Goal: Task Accomplishment & Management: Manage account settings

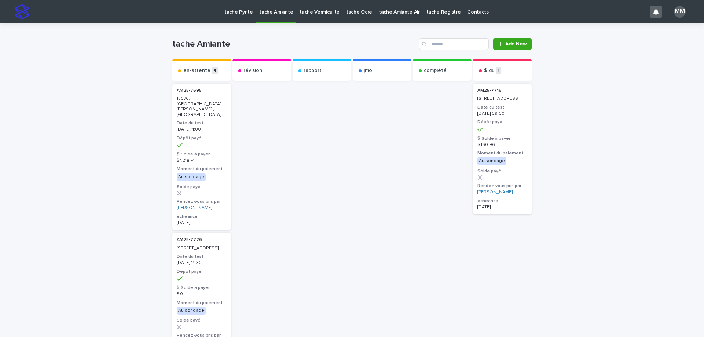
click at [227, 14] on p "tache Pyrite" at bounding box center [238, 7] width 28 height 15
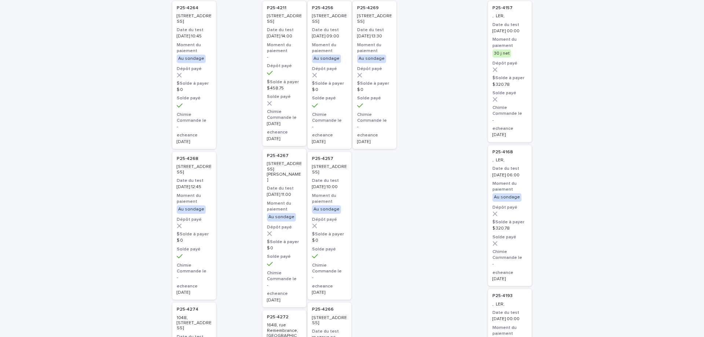
scroll to position [73, 0]
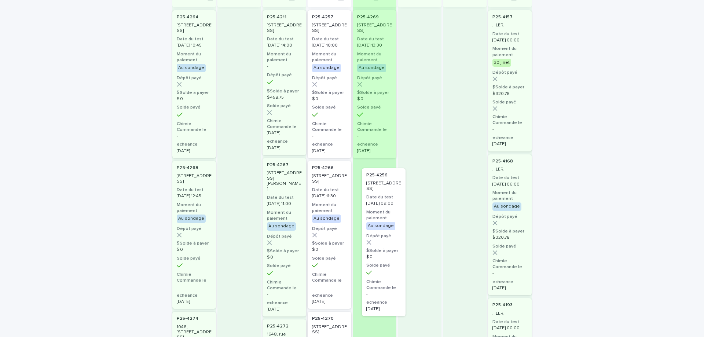
drag, startPoint x: 320, startPoint y: 37, endPoint x: 378, endPoint y: 196, distance: 169.6
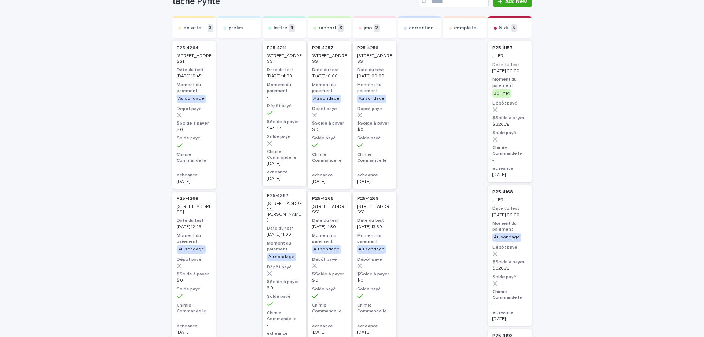
scroll to position [0, 0]
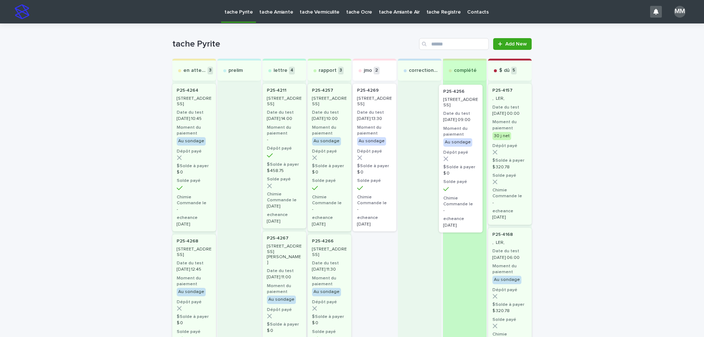
drag, startPoint x: 375, startPoint y: 119, endPoint x: 467, endPoint y: 121, distance: 91.3
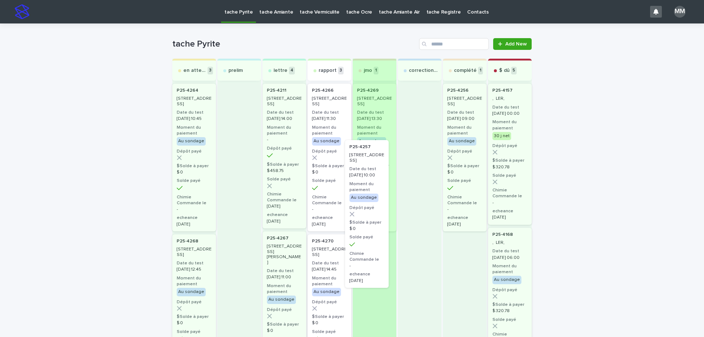
drag, startPoint x: 329, startPoint y: 105, endPoint x: 373, endPoint y: 167, distance: 76.4
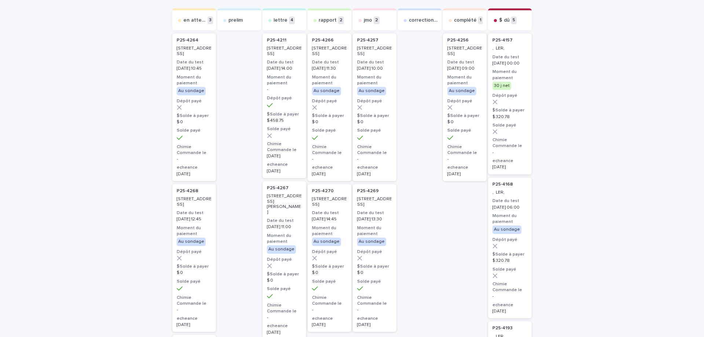
scroll to position [37, 0]
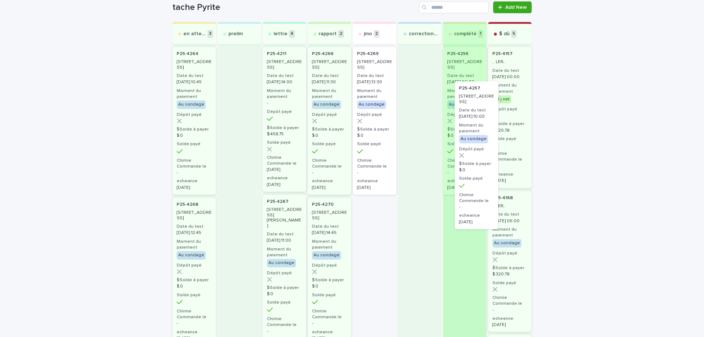
drag, startPoint x: 377, startPoint y: 68, endPoint x: 486, endPoint y: 105, distance: 114.5
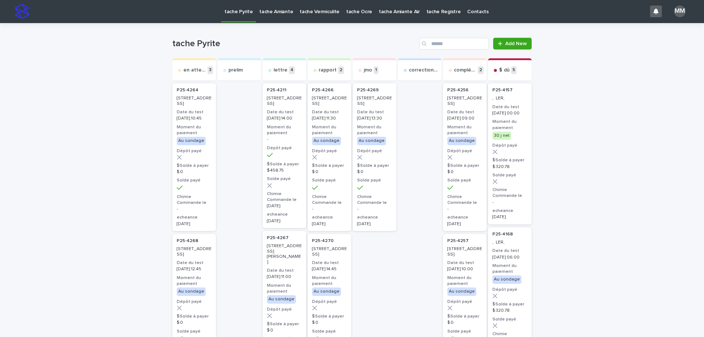
scroll to position [0, 0]
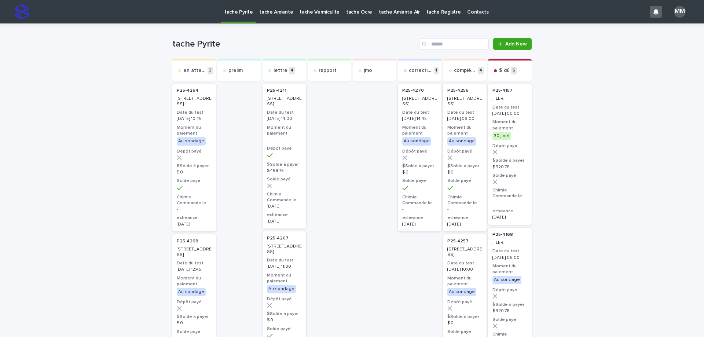
click at [277, 11] on p "tache Amiante" at bounding box center [276, 7] width 34 height 15
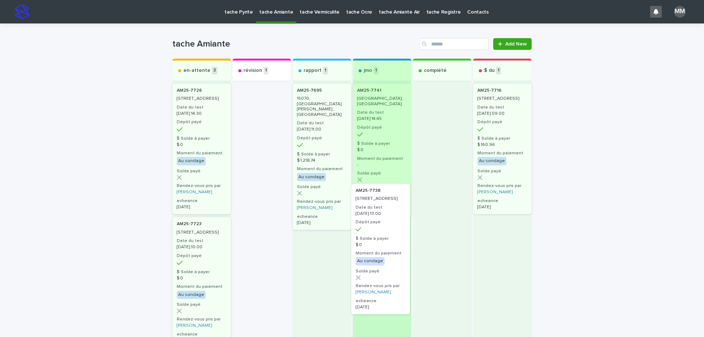
drag, startPoint x: 245, startPoint y: 109, endPoint x: 374, endPoint y: 214, distance: 166.3
click at [374, 214] on div "en-attente 3 AM25-7726 587, rue de Bienville, Boucherville Date du test 2025-08…" at bounding box center [351, 291] width 359 height 465
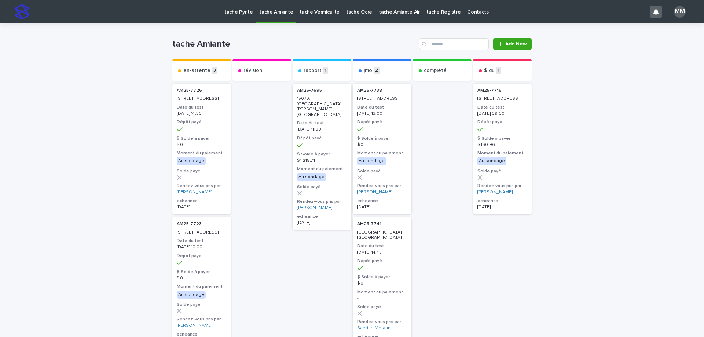
click at [659, 336] on div "Loading... Saving… Loading... Saving… tache Amiante Add New Send to... Send to.…" at bounding box center [352, 291] width 704 height 537
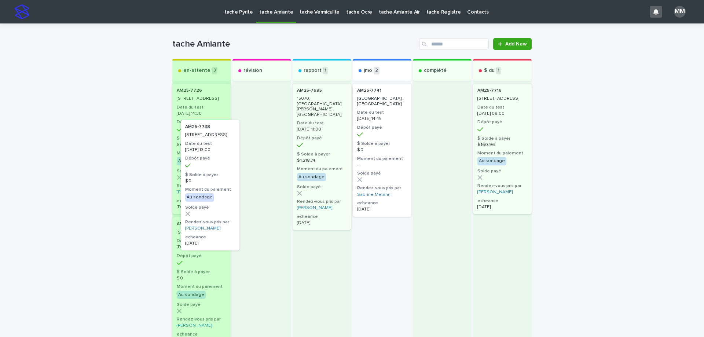
drag, startPoint x: 385, startPoint y: 124, endPoint x: 213, endPoint y: 166, distance: 176.7
click at [213, 166] on div "en-attente 3 AM25-7726 587, rue de Bienville, Boucherville Date du test 2025-08…" at bounding box center [351, 291] width 359 height 465
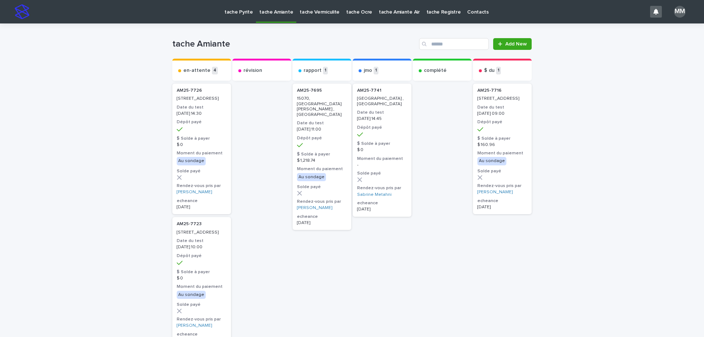
click at [325, 17] on link "tache Vermiculite" at bounding box center [319, 11] width 47 height 23
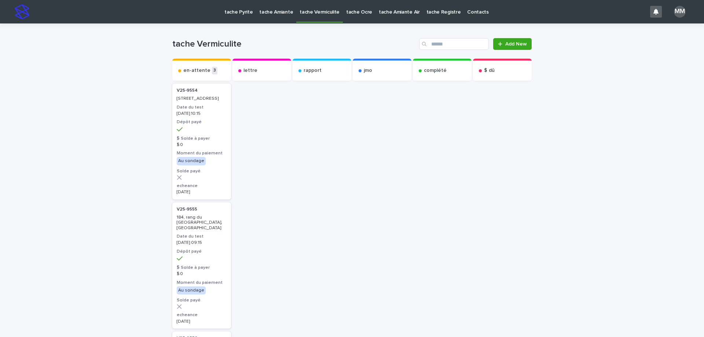
click at [268, 17] on link "tache Amiante" at bounding box center [276, 11] width 40 height 23
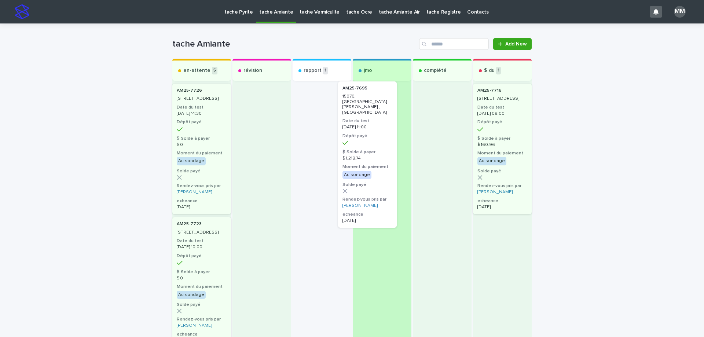
drag, startPoint x: 321, startPoint y: 111, endPoint x: 378, endPoint y: 108, distance: 56.6
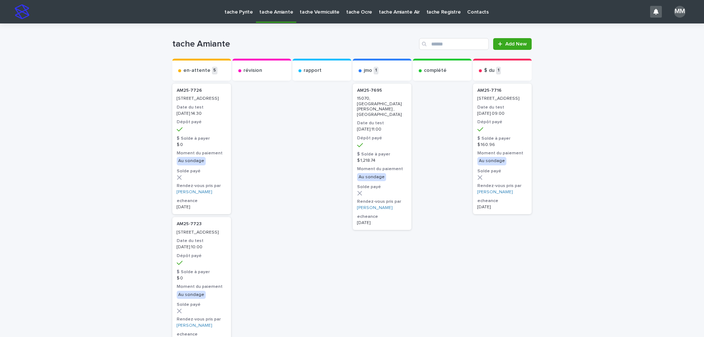
click at [388, 127] on p "[DATE] 11:00" at bounding box center [382, 129] width 50 height 5
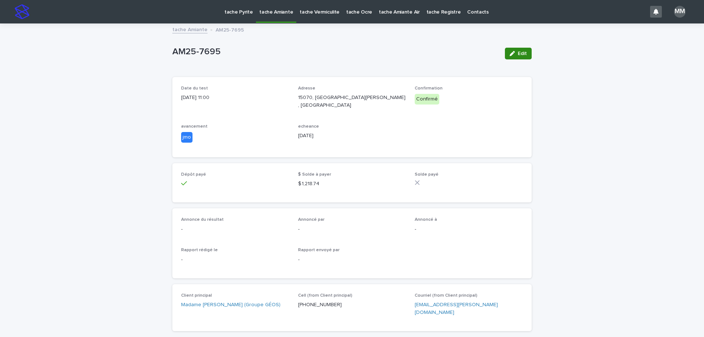
click at [514, 54] on div "button" at bounding box center [514, 53] width 8 height 5
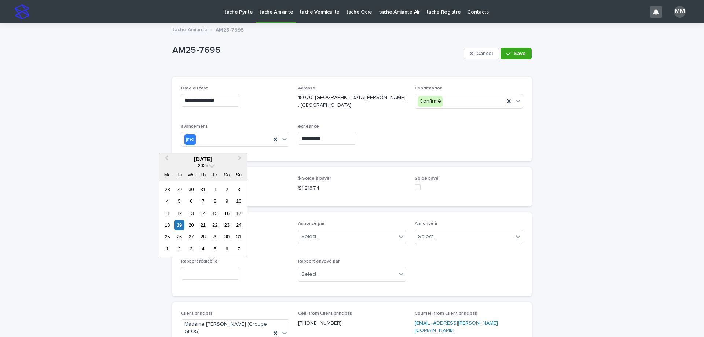
click at [202, 275] on input "text" at bounding box center [210, 273] width 58 height 13
click at [180, 225] on div "19" at bounding box center [179, 225] width 10 height 10
type input "**********"
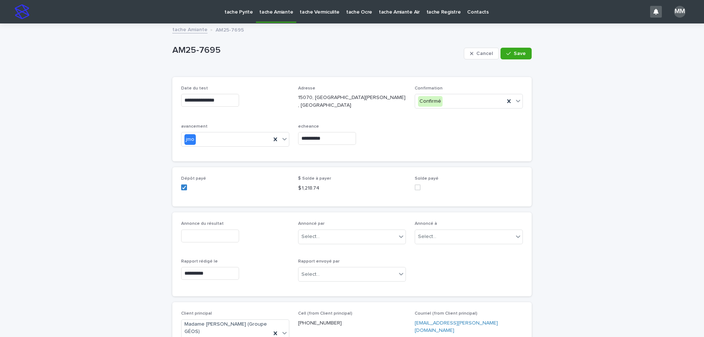
drag, startPoint x: 520, startPoint y: 56, endPoint x: 631, endPoint y: 85, distance: 114.5
click at [520, 55] on span "Save" at bounding box center [520, 53] width 12 height 5
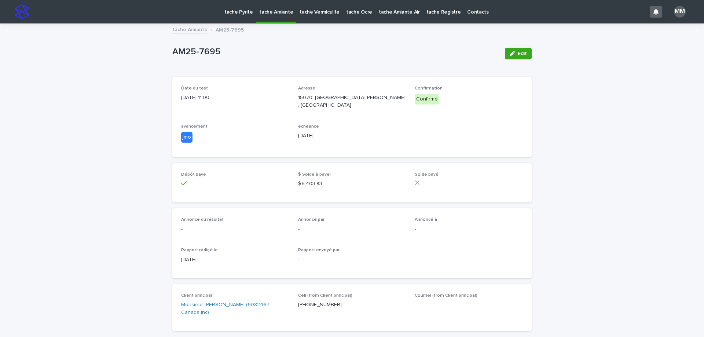
click at [201, 28] on link "tache Amiante" at bounding box center [189, 29] width 35 height 8
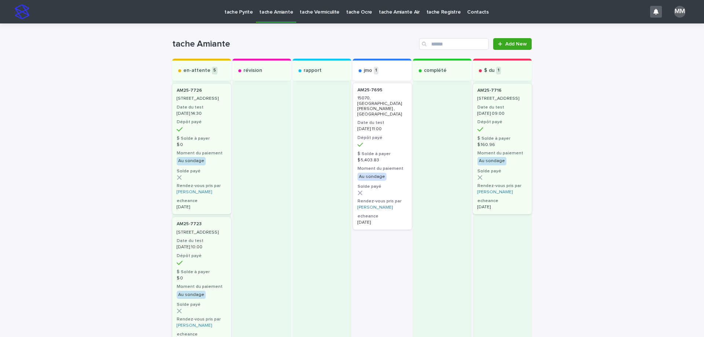
drag, startPoint x: 373, startPoint y: 105, endPoint x: 381, endPoint y: 105, distance: 7.4
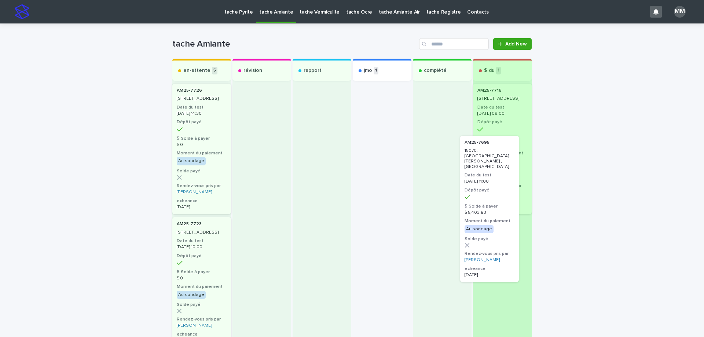
drag, startPoint x: 381, startPoint y: 105, endPoint x: 498, endPoint y: 161, distance: 129.6
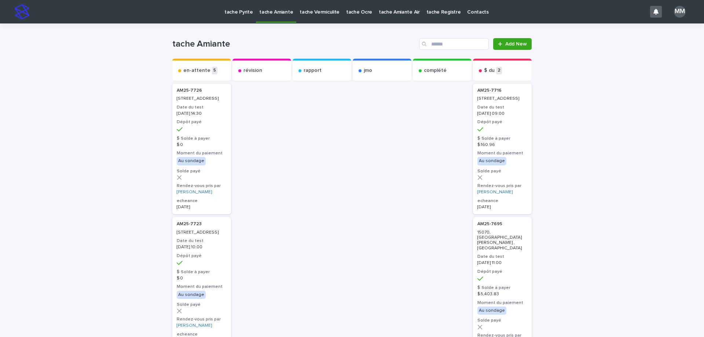
click at [347, 14] on p "tache Ocre" at bounding box center [359, 7] width 26 height 15
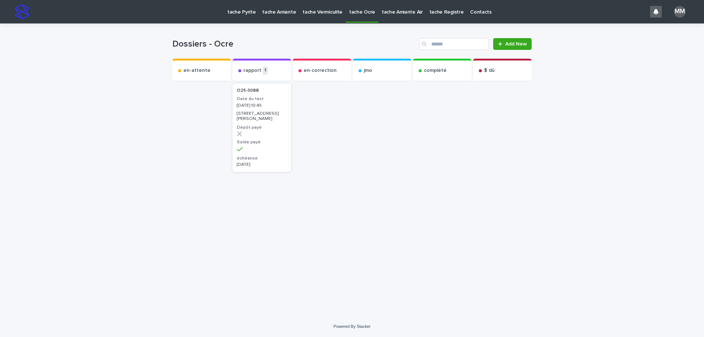
click at [349, 17] on link "tache Ocre" at bounding box center [362, 11] width 33 height 22
click at [233, 10] on p "tache Pyrite" at bounding box center [241, 7] width 28 height 15
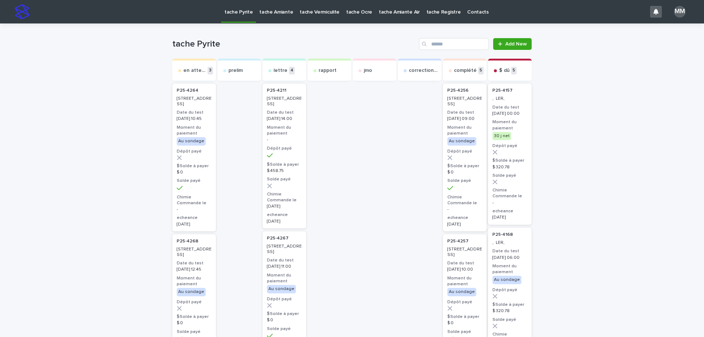
click at [271, 18] on link "tache Amiante" at bounding box center [276, 11] width 40 height 23
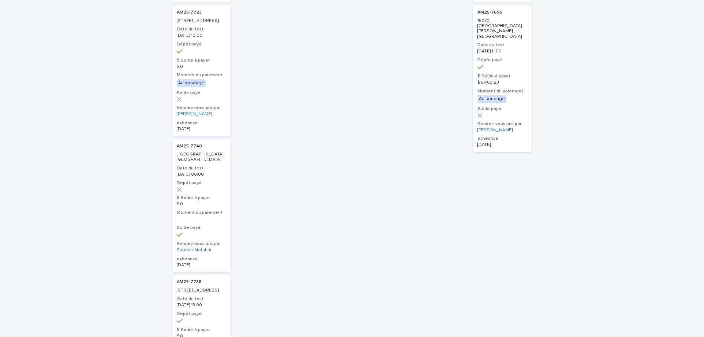
scroll to position [147, 0]
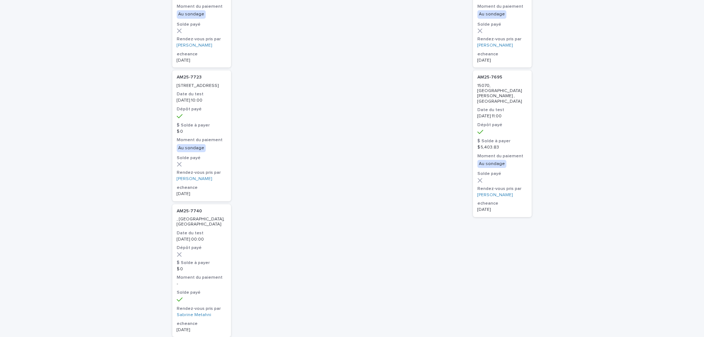
click at [511, 114] on p "[DATE] 11:00" at bounding box center [503, 116] width 50 height 5
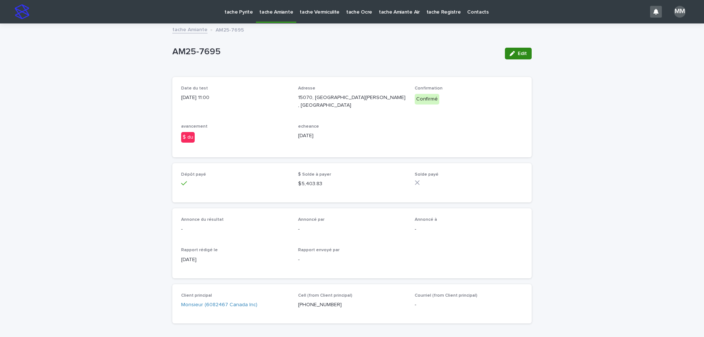
click at [518, 54] on span "Edit" at bounding box center [522, 53] width 9 height 5
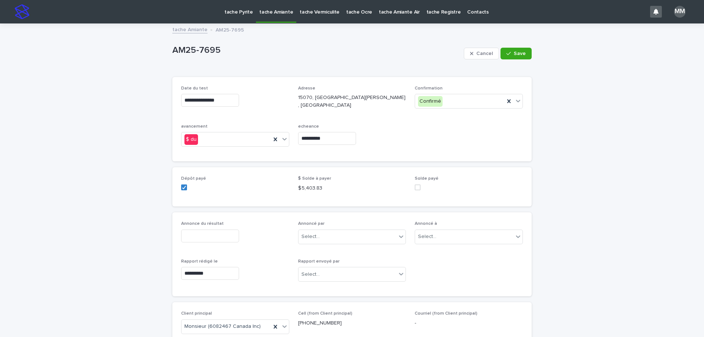
drag, startPoint x: 206, startPoint y: 241, endPoint x: 206, endPoint y: 229, distance: 11.4
click at [207, 239] on input "text" at bounding box center [210, 236] width 58 height 13
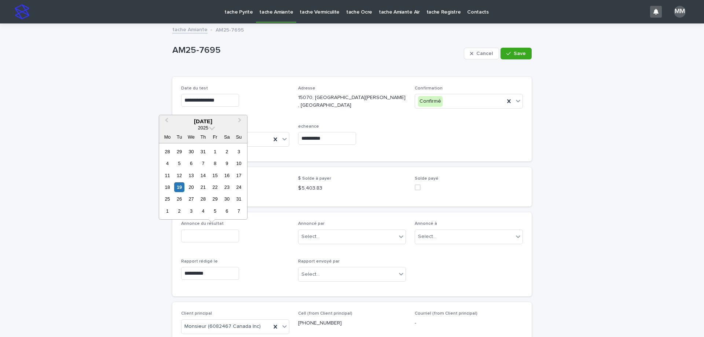
drag, startPoint x: 180, startPoint y: 184, endPoint x: 299, endPoint y: 219, distance: 124.4
click at [180, 185] on div "19" at bounding box center [179, 187] width 10 height 10
type input "**********"
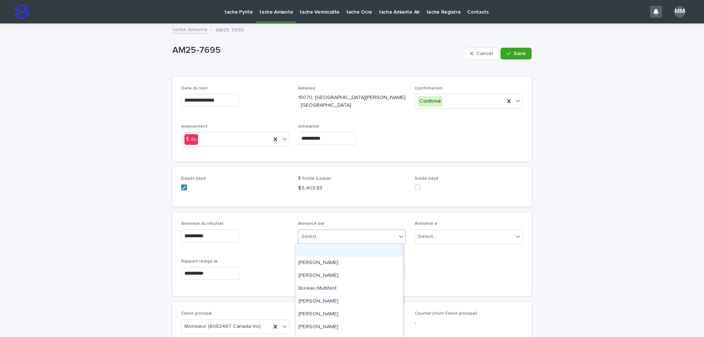
click at [313, 237] on div "Select..." at bounding box center [310, 237] width 18 height 8
type input "**"
click at [349, 248] on div "[PERSON_NAME]" at bounding box center [349, 250] width 107 height 13
drag, startPoint x: 421, startPoint y: 238, endPoint x: 427, endPoint y: 238, distance: 5.5
click at [422, 238] on div "Select..." at bounding box center [427, 237] width 18 height 8
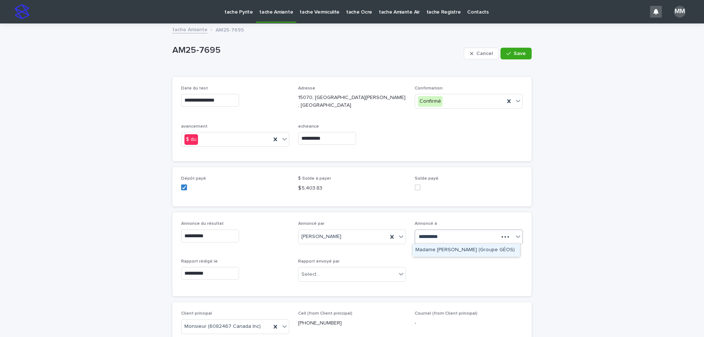
type input "**********"
click at [483, 250] on div "Madame [PERSON_NAME] (Groupe GÉOS)" at bounding box center [466, 250] width 107 height 13
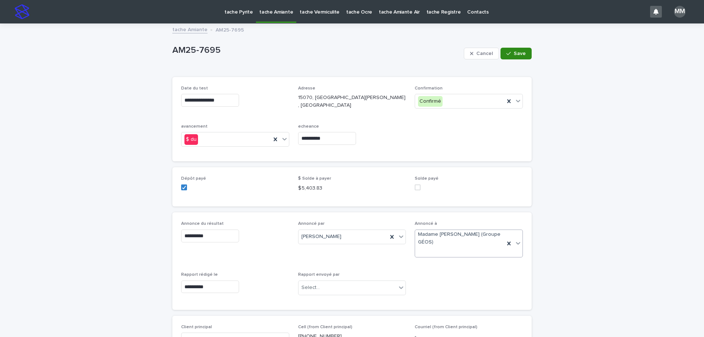
click at [520, 56] on span "Save" at bounding box center [520, 53] width 12 height 5
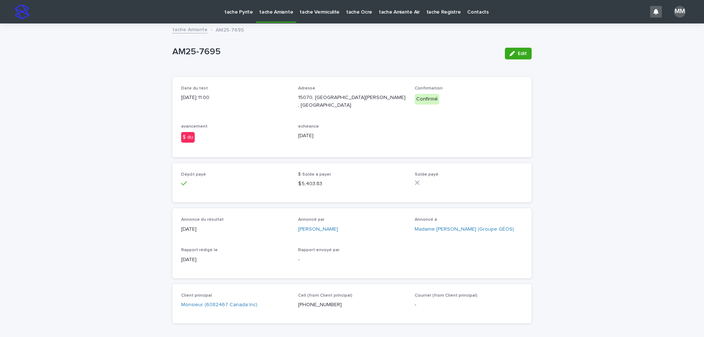
click at [184, 27] on link "tache Amiante" at bounding box center [189, 29] width 35 height 8
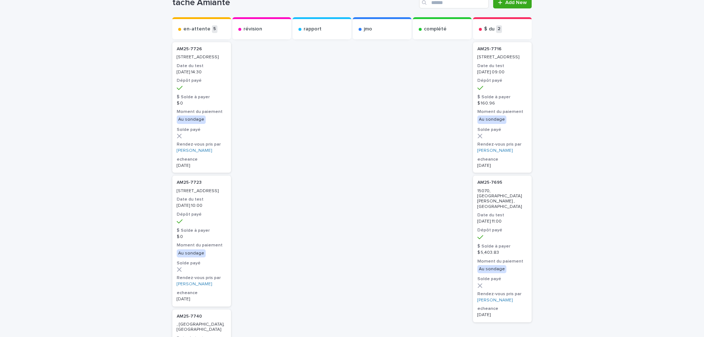
scroll to position [37, 0]
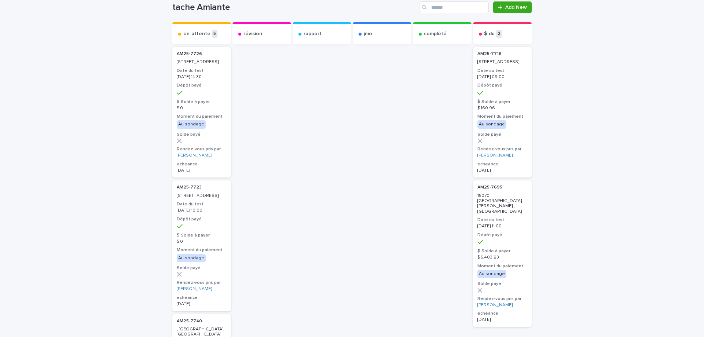
drag, startPoint x: 292, startPoint y: 104, endPoint x: 226, endPoint y: 95, distance: 66.2
click at [194, 80] on p "[DATE] 14:30" at bounding box center [202, 76] width 50 height 5
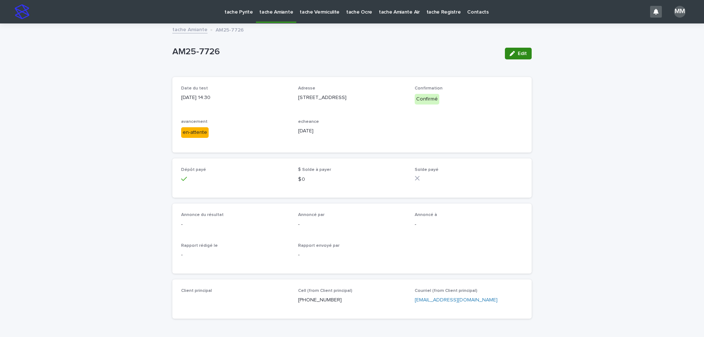
click at [518, 54] on span "Edit" at bounding box center [522, 53] width 9 height 5
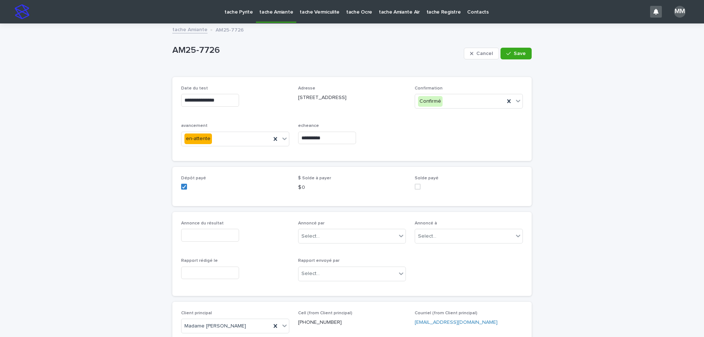
click at [328, 133] on input "**********" at bounding box center [327, 138] width 58 height 13
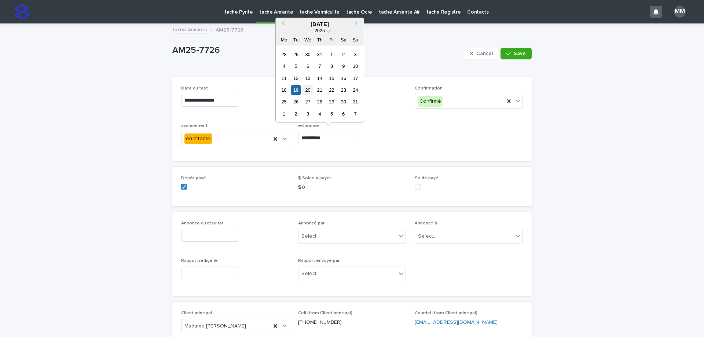
click at [311, 89] on div "20" at bounding box center [308, 90] width 10 height 10
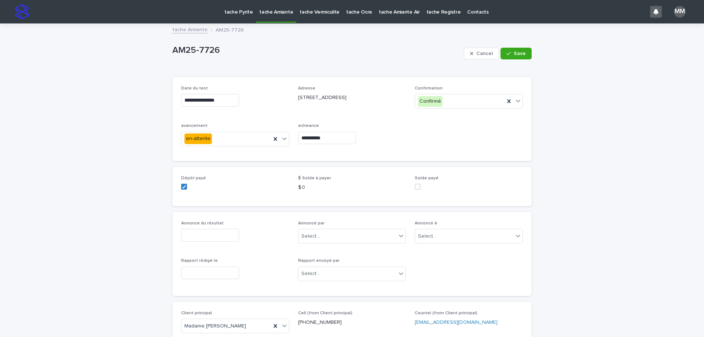
type input "**********"
click at [506, 52] on icon "button" at bounding box center [508, 53] width 4 height 5
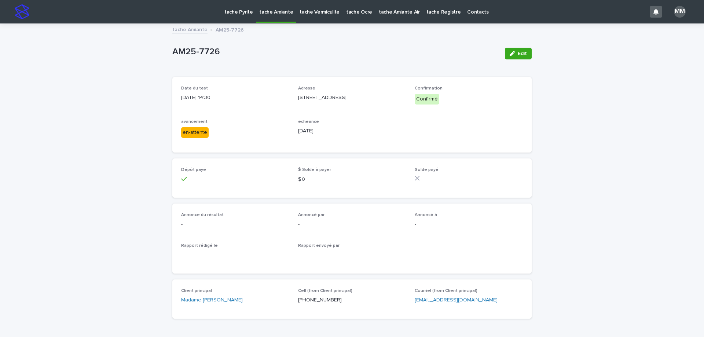
click at [191, 28] on link "tache Amiante" at bounding box center [189, 29] width 35 height 8
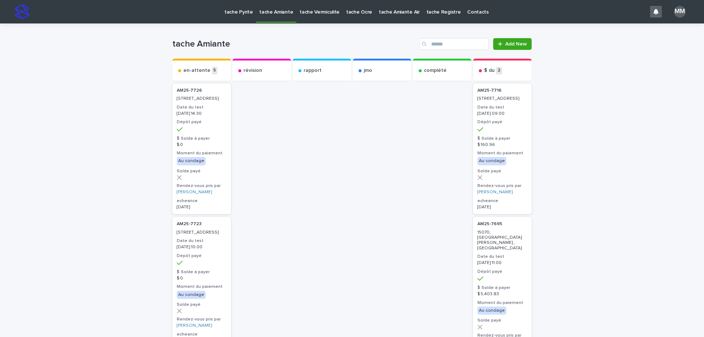
click at [245, 17] on link "tache Pyrite" at bounding box center [238, 11] width 35 height 23
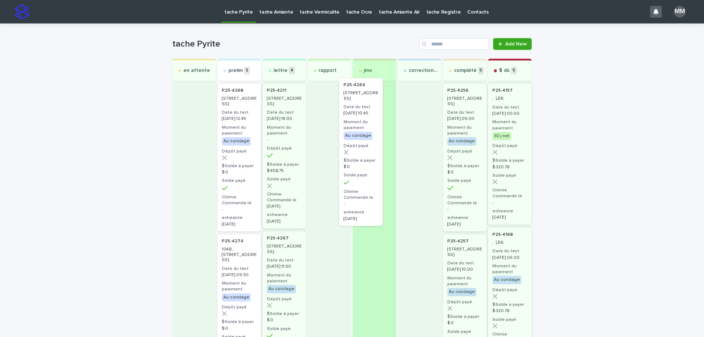
drag, startPoint x: 249, startPoint y: 114, endPoint x: 376, endPoint y: 106, distance: 126.8
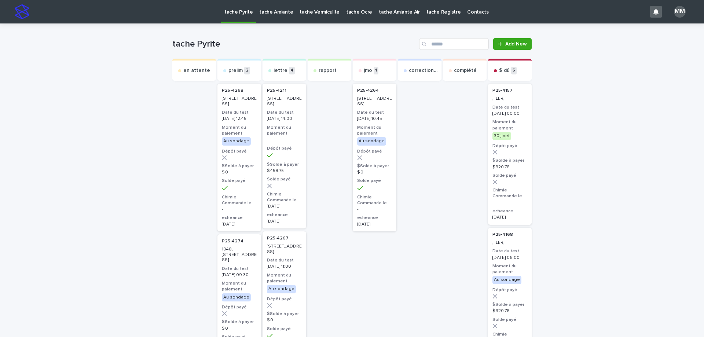
click at [370, 107] on p "[STREET_ADDRESS]" at bounding box center [374, 101] width 35 height 11
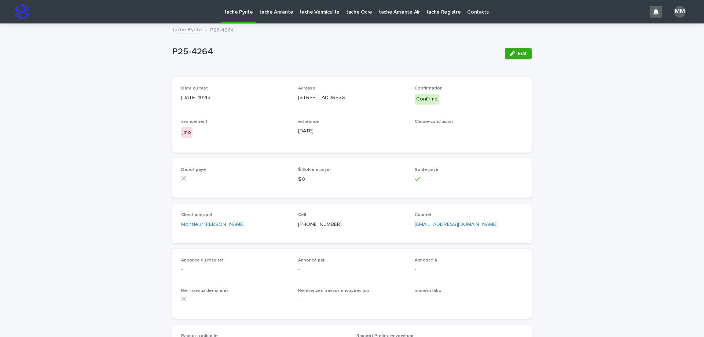
click at [514, 54] on div "button" at bounding box center [514, 53] width 8 height 5
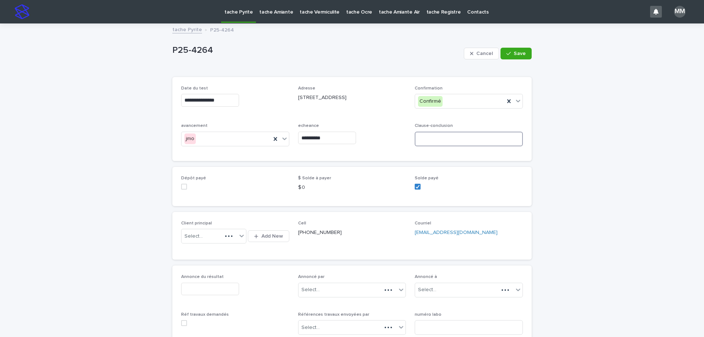
click at [447, 139] on input at bounding box center [469, 139] width 108 height 15
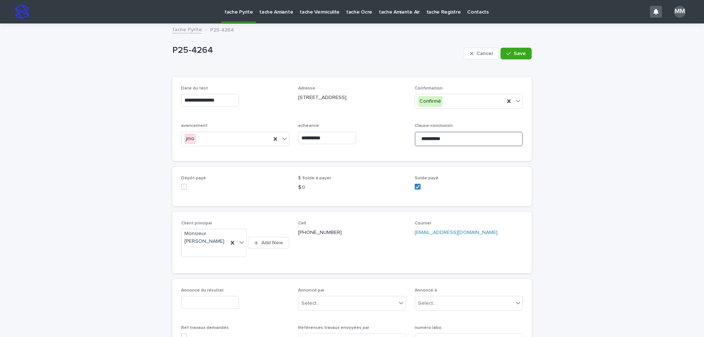
type input "*********"
click at [516, 173] on div "Dépôt payé $ Solde à payer $ 0 Solde payé" at bounding box center [351, 186] width 359 height 39
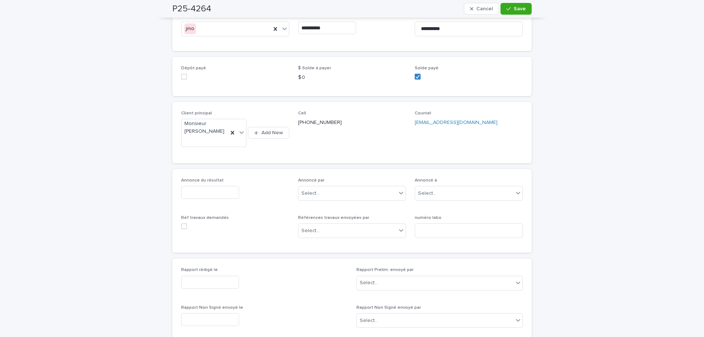
click at [218, 194] on input "text" at bounding box center [210, 192] width 58 height 13
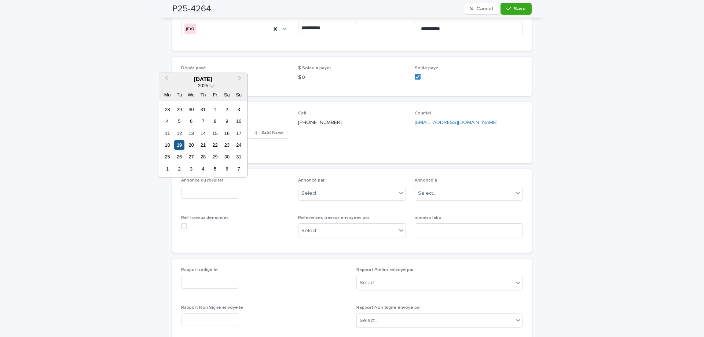
click at [178, 145] on div "19" at bounding box center [179, 145] width 10 height 10
type input "**********"
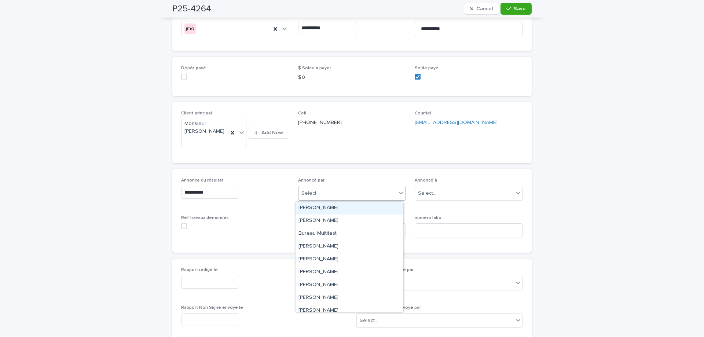
drag, startPoint x: 311, startPoint y: 195, endPoint x: 312, endPoint y: 175, distance: 19.5
click at [309, 192] on div "Select..." at bounding box center [310, 194] width 18 height 8
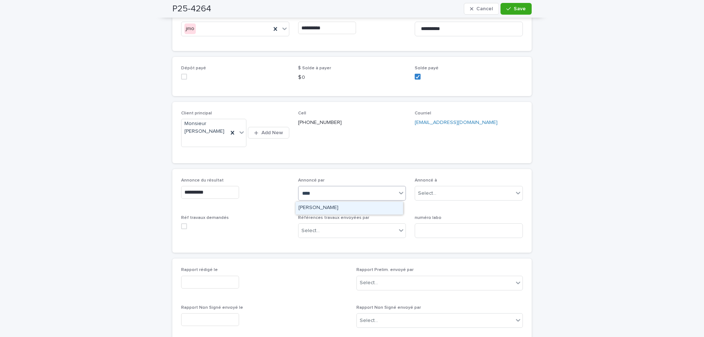
type input "*****"
click at [342, 213] on div "[PERSON_NAME]" at bounding box center [349, 208] width 107 height 13
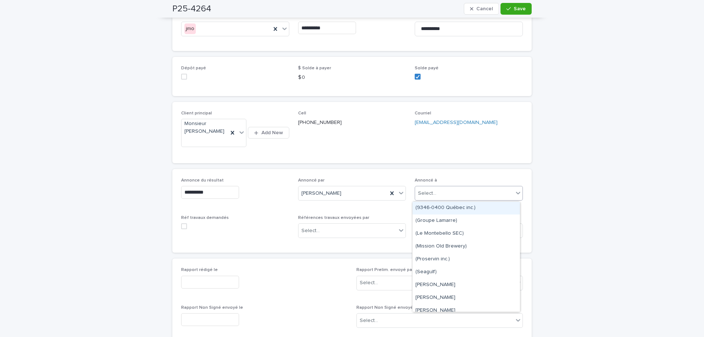
click at [435, 194] on div "Select..." at bounding box center [464, 193] width 98 height 12
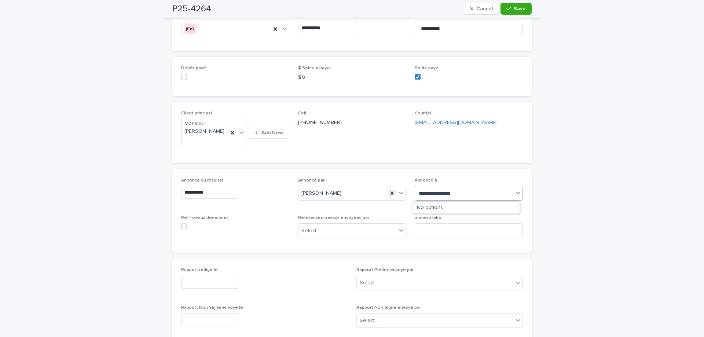
type input "**********"
click at [451, 196] on div "Select..." at bounding box center [464, 193] width 98 height 12
type input "*******"
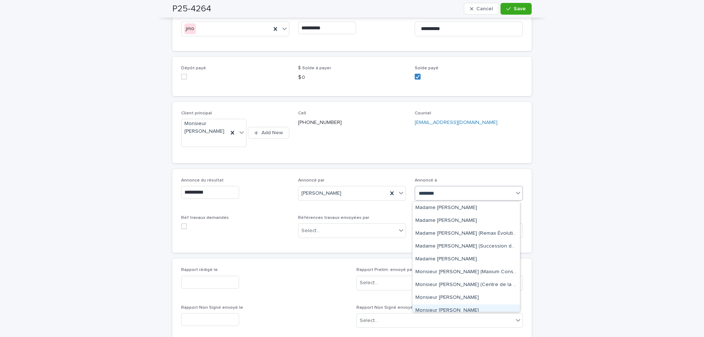
click at [463, 310] on div "Monsieur [PERSON_NAME]" at bounding box center [466, 310] width 107 height 13
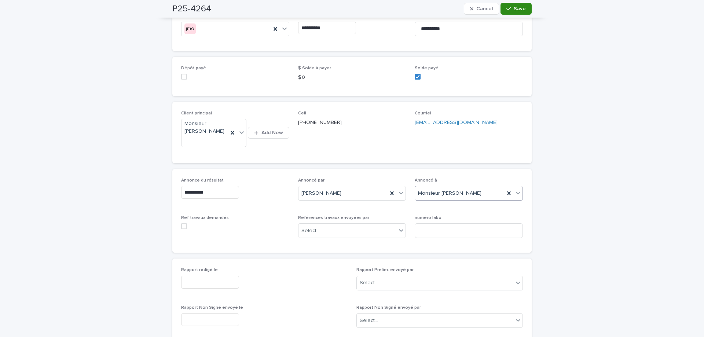
click at [516, 6] on button "Save" at bounding box center [516, 9] width 31 height 12
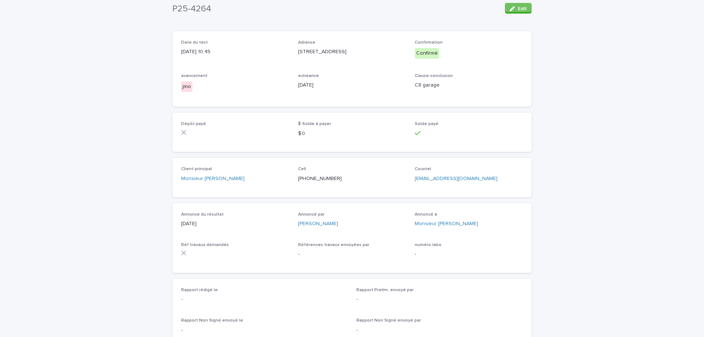
scroll to position [0, 0]
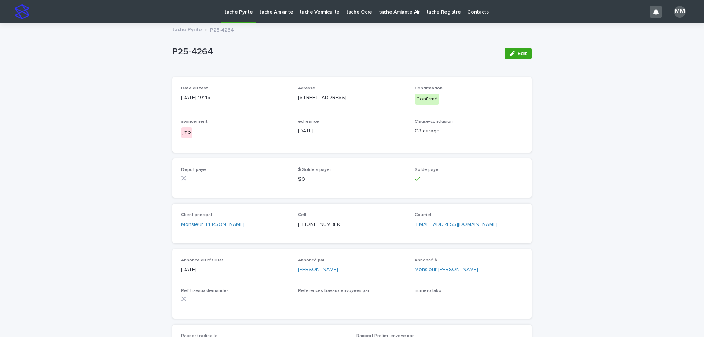
click at [192, 32] on link "tache Pyrite" at bounding box center [187, 29] width 30 height 8
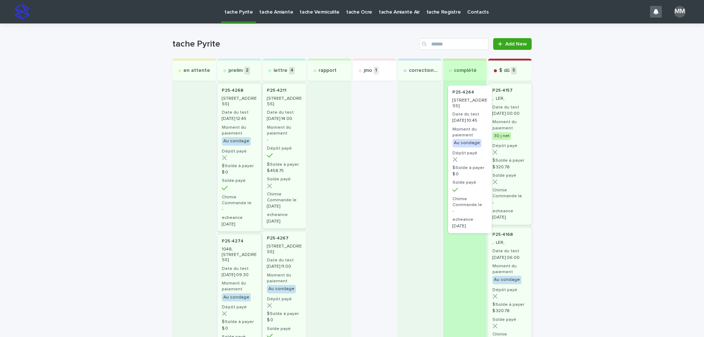
drag, startPoint x: 374, startPoint y: 106, endPoint x: 461, endPoint y: 105, distance: 86.9
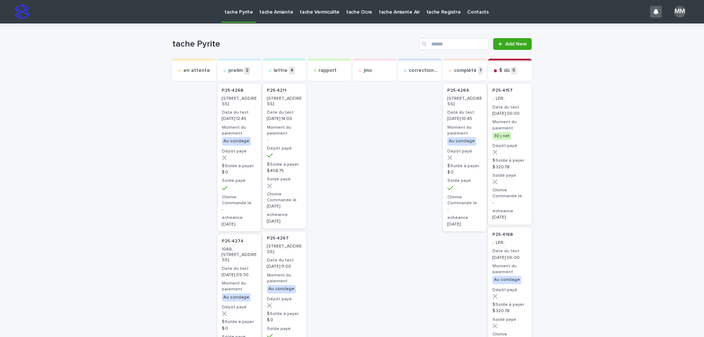
click at [464, 105] on p "[STREET_ADDRESS]" at bounding box center [464, 101] width 35 height 11
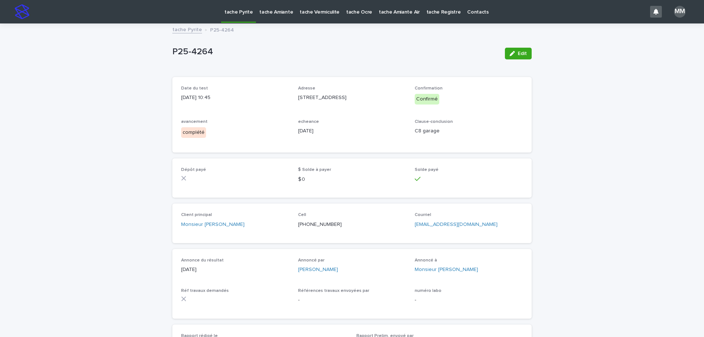
click at [193, 30] on link "tache Pyrite" at bounding box center [187, 29] width 30 height 8
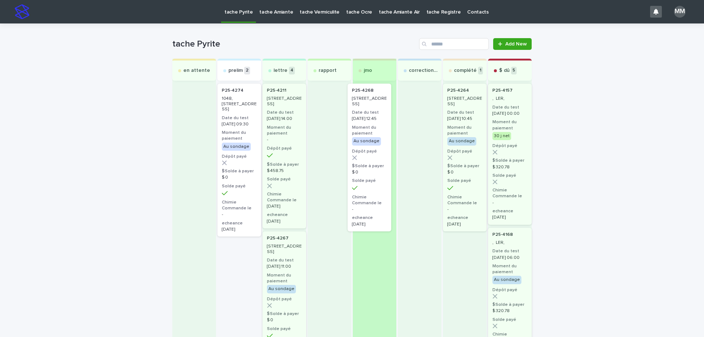
drag, startPoint x: 267, startPoint y: 110, endPoint x: 372, endPoint y: 107, distance: 104.6
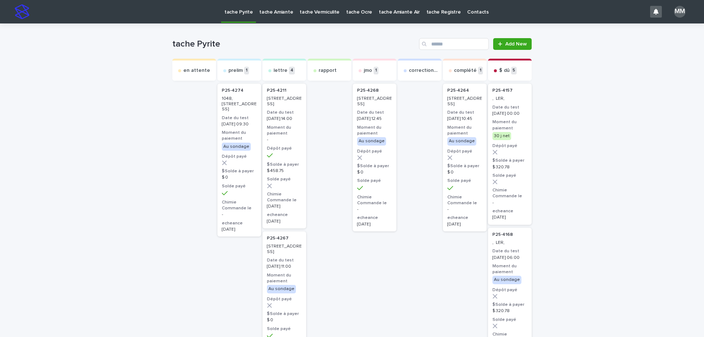
click at [346, 7] on p "tache Ocre" at bounding box center [359, 7] width 26 height 15
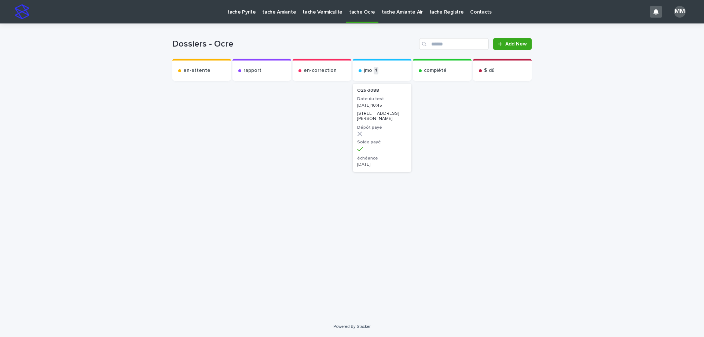
click at [248, 17] on link "tache Pyrite" at bounding box center [241, 11] width 35 height 23
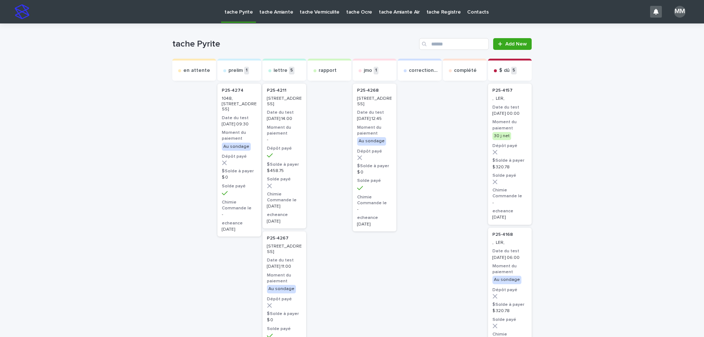
click at [376, 102] on p "[STREET_ADDRESS]" at bounding box center [374, 101] width 35 height 11
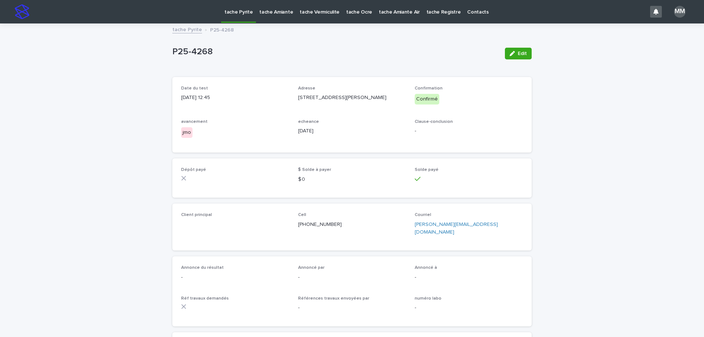
click at [510, 55] on icon "button" at bounding box center [512, 53] width 5 height 5
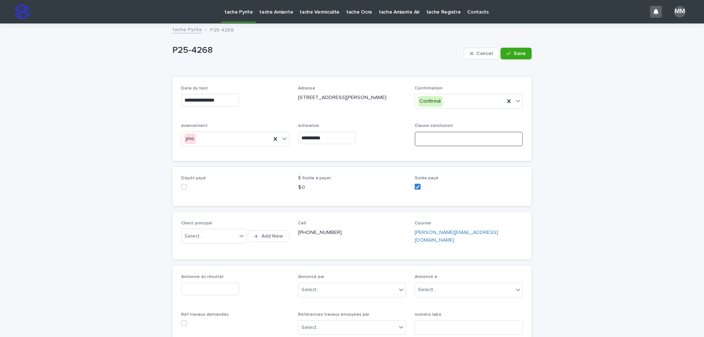
click at [432, 138] on input at bounding box center [469, 139] width 108 height 15
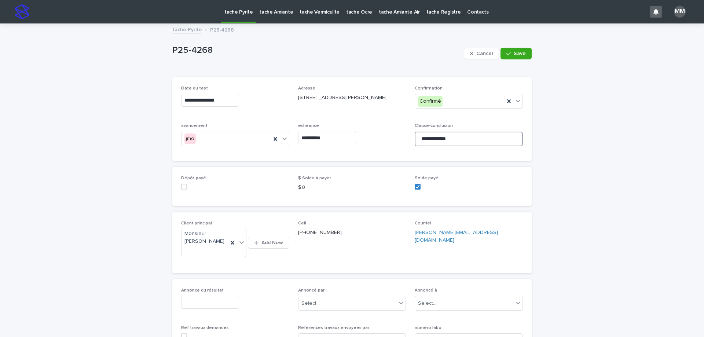
click at [421, 140] on input "**********" at bounding box center [469, 139] width 108 height 15
type input "**********"
click at [514, 51] on span "Save" at bounding box center [520, 53] width 12 height 5
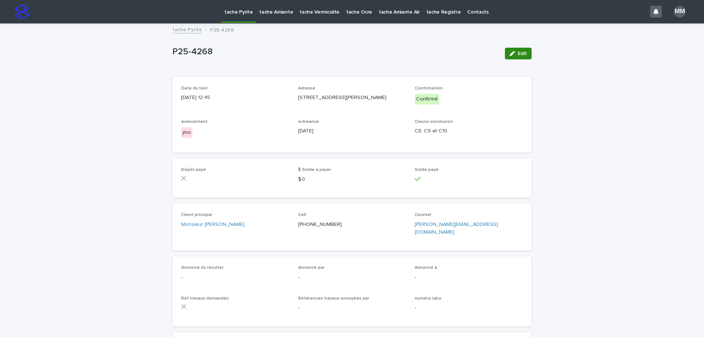
click at [511, 54] on icon "button" at bounding box center [512, 53] width 5 height 5
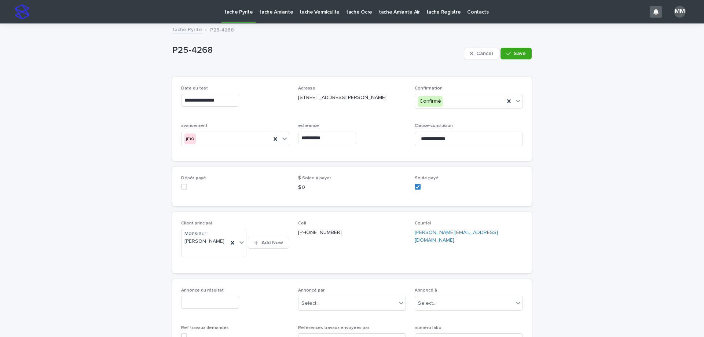
click at [217, 306] on input "text" at bounding box center [210, 302] width 58 height 13
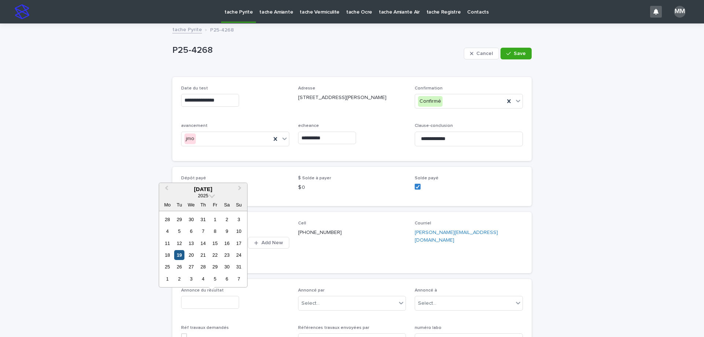
click at [177, 255] on div "19" at bounding box center [179, 255] width 10 height 10
type input "**********"
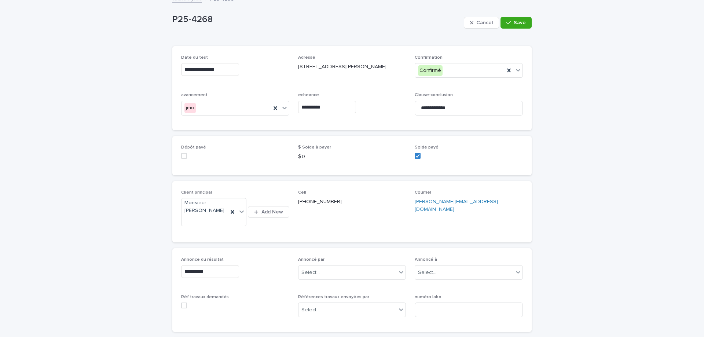
scroll to position [73, 0]
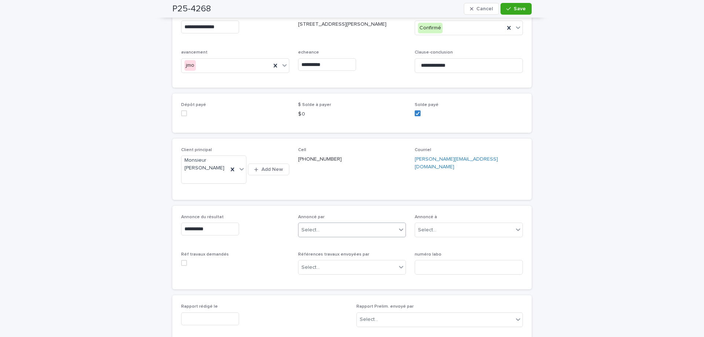
click at [311, 233] on div "Select..." at bounding box center [310, 230] width 18 height 8
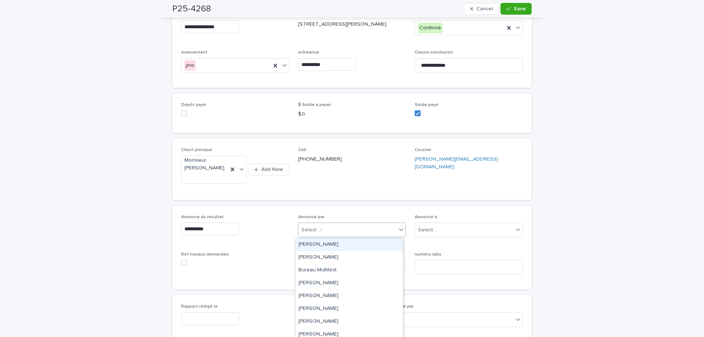
type input "**"
click at [319, 244] on div "[PERSON_NAME]" at bounding box center [349, 244] width 107 height 13
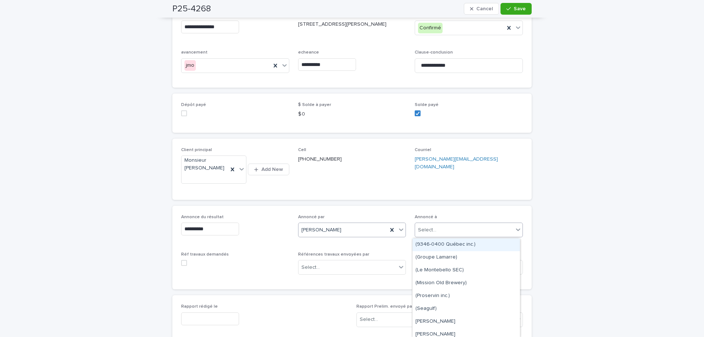
click at [427, 226] on div "Select..." at bounding box center [464, 230] width 98 height 12
type input "****"
click at [431, 247] on div "LMBV" at bounding box center [466, 244] width 107 height 13
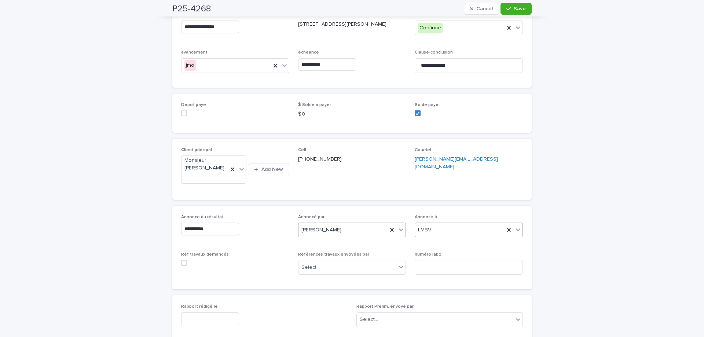
scroll to position [0, 0]
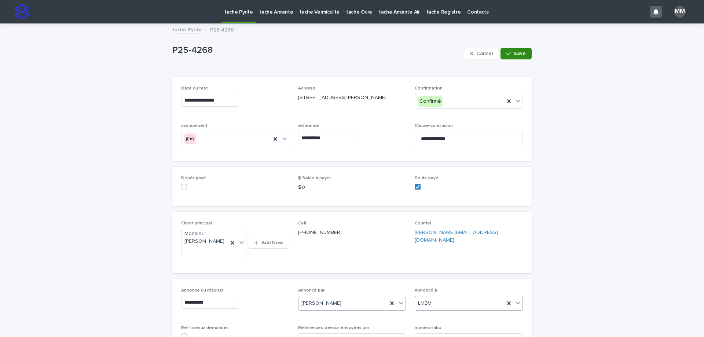
click at [516, 55] on span "Save" at bounding box center [520, 53] width 12 height 5
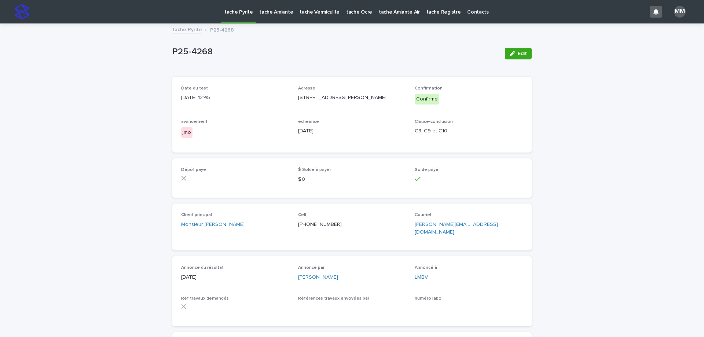
click at [509, 119] on div "Date du test [DATE] 12:45 Adresse [STREET_ADDRESS] Confirmation Confirmé avance…" at bounding box center [352, 115] width 342 height 58
click at [186, 28] on link "tache Pyrite" at bounding box center [187, 29] width 30 height 8
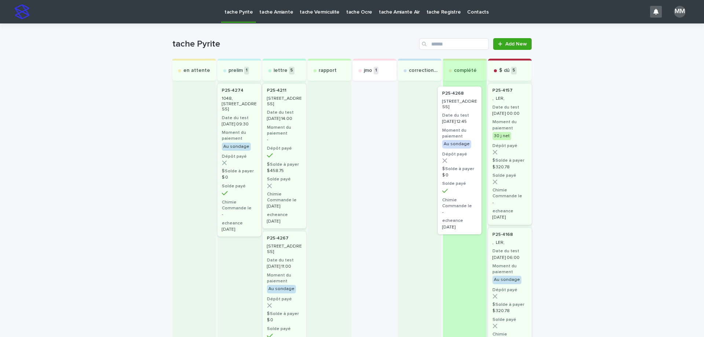
drag, startPoint x: 376, startPoint y: 105, endPoint x: 469, endPoint y: 110, distance: 93.6
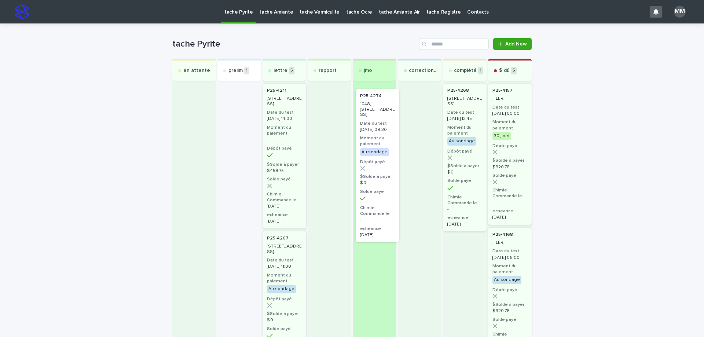
drag, startPoint x: 232, startPoint y: 104, endPoint x: 376, endPoint y: 111, distance: 144.0
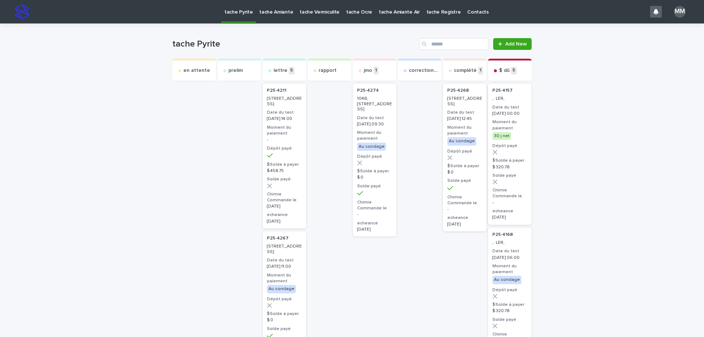
click at [357, 107] on div "P25-4274 [STREET_ADDRESS] Date du test [DATE] 09:30 Moment du paiement Au sonda…" at bounding box center [375, 160] width 44 height 153
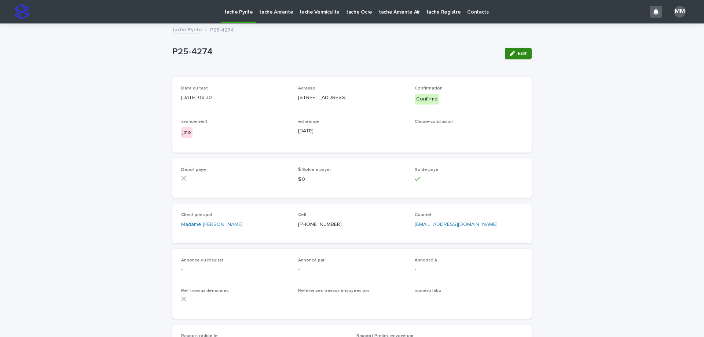
click at [519, 54] on span "Edit" at bounding box center [522, 53] width 9 height 5
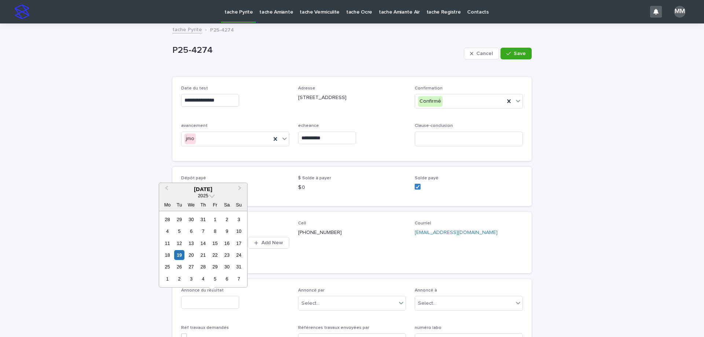
click at [218, 298] on input "text" at bounding box center [210, 302] width 58 height 13
click at [184, 254] on div "19" at bounding box center [179, 255] width 10 height 10
type input "**********"
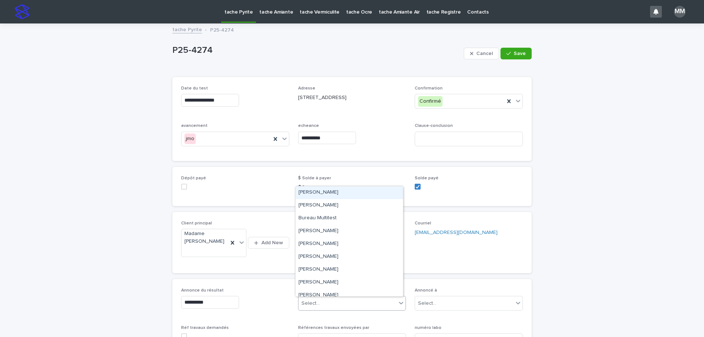
click at [323, 300] on div "Select..." at bounding box center [348, 303] width 98 height 12
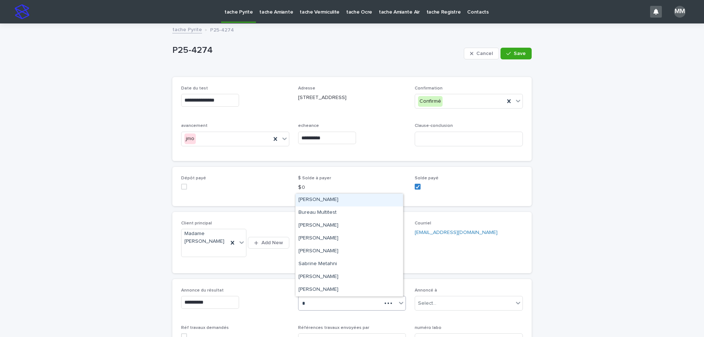
type input "**"
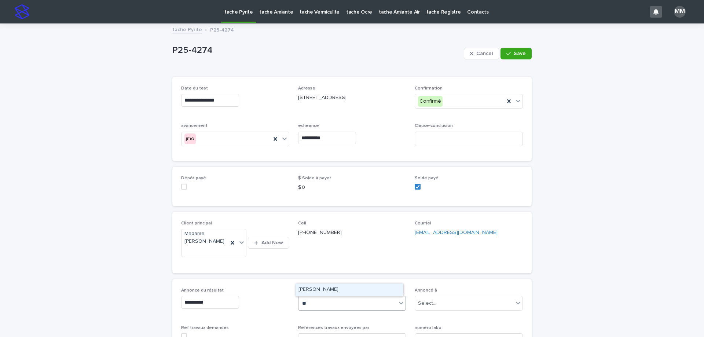
click at [336, 287] on div "[PERSON_NAME]" at bounding box center [349, 290] width 107 height 13
click at [442, 305] on div "Select..." at bounding box center [464, 303] width 98 height 12
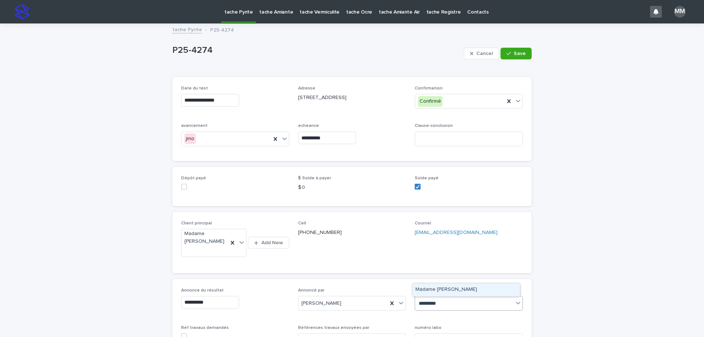
type input "*********"
click at [453, 290] on div "Madame [PERSON_NAME]" at bounding box center [466, 290] width 107 height 13
click at [438, 131] on div "Clause-conclusion" at bounding box center [469, 137] width 108 height 29
click at [440, 137] on input at bounding box center [469, 139] width 108 height 15
type input "*****"
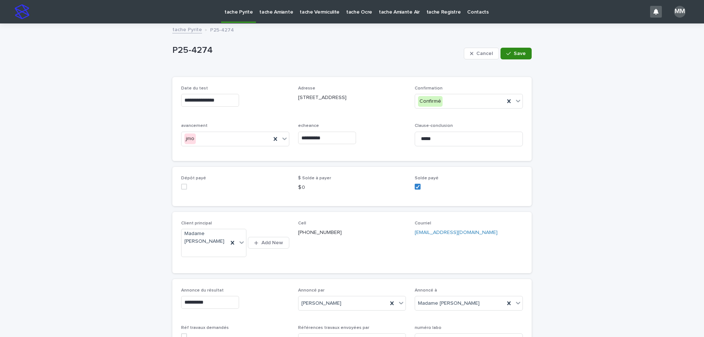
click at [513, 50] on button "Save" at bounding box center [516, 54] width 31 height 12
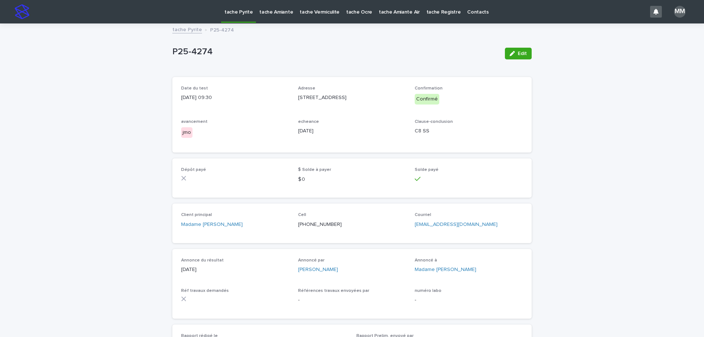
click at [185, 30] on link "tache Pyrite" at bounding box center [187, 29] width 30 height 8
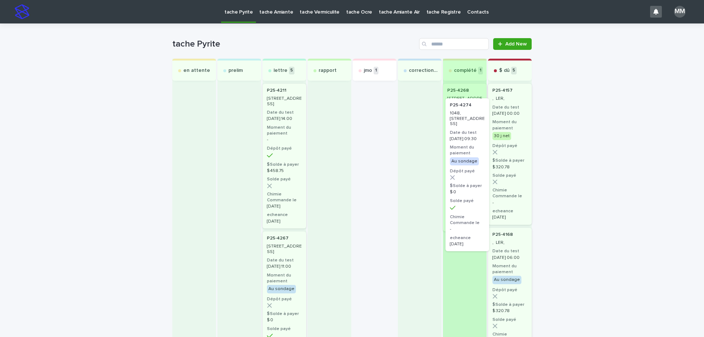
drag, startPoint x: 384, startPoint y: 106, endPoint x: 478, endPoint y: 121, distance: 94.4
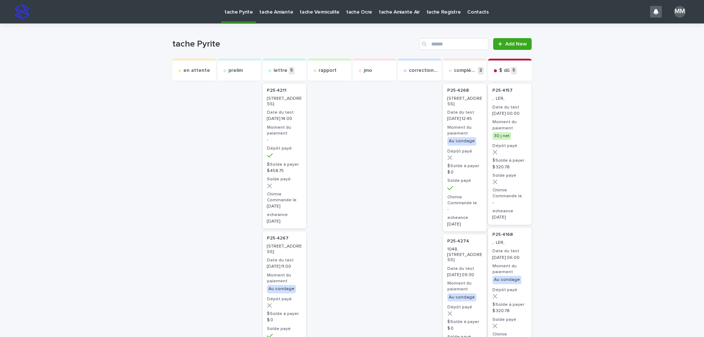
click at [277, 10] on p "tache Amiante" at bounding box center [276, 7] width 34 height 15
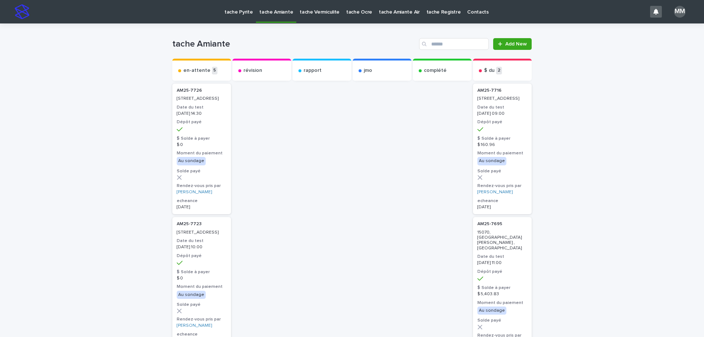
click at [312, 13] on p "tache Vermiculite" at bounding box center [320, 7] width 40 height 15
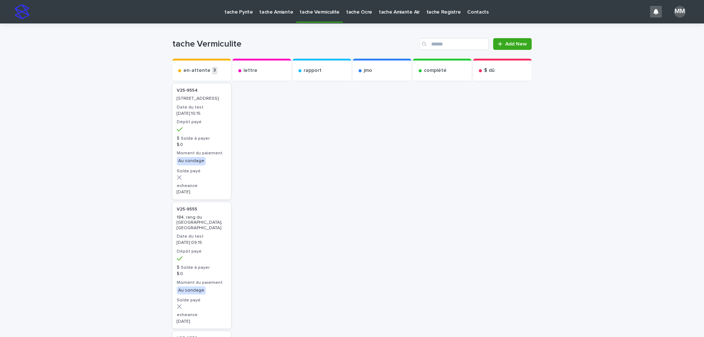
click at [264, 12] on p "tache Amiante" at bounding box center [276, 7] width 34 height 15
